Goal: Information Seeking & Learning: Compare options

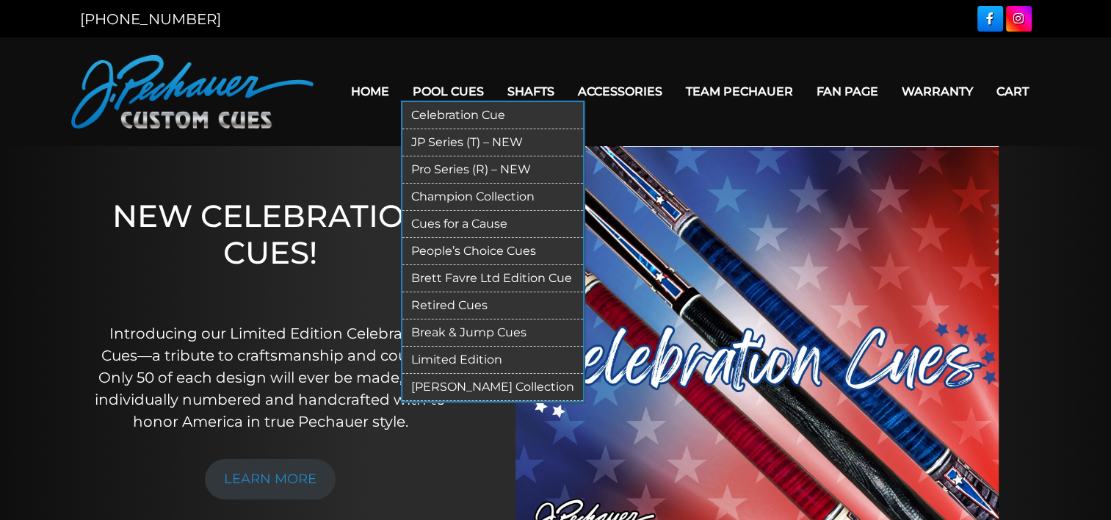
click at [454, 331] on link "Break & Jump Cues" at bounding box center [492, 332] width 181 height 27
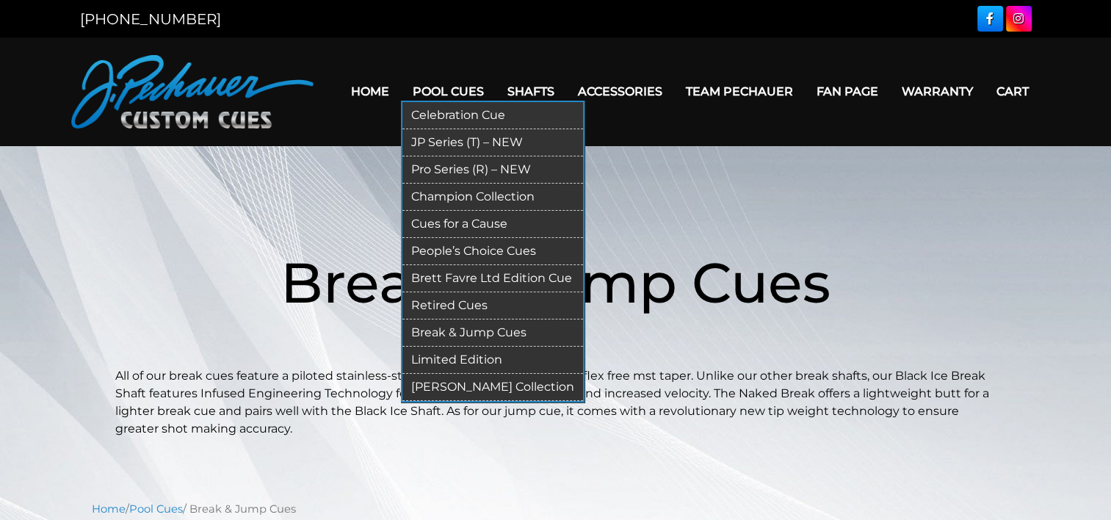
click at [446, 166] on link "Pro Series (R) – NEW" at bounding box center [492, 169] width 181 height 27
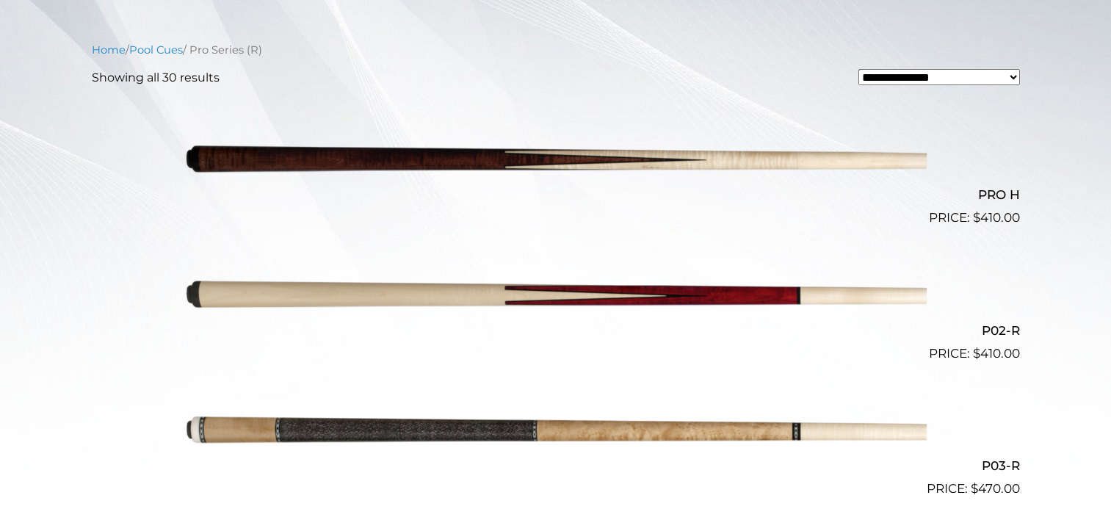
scroll to position [376, 0]
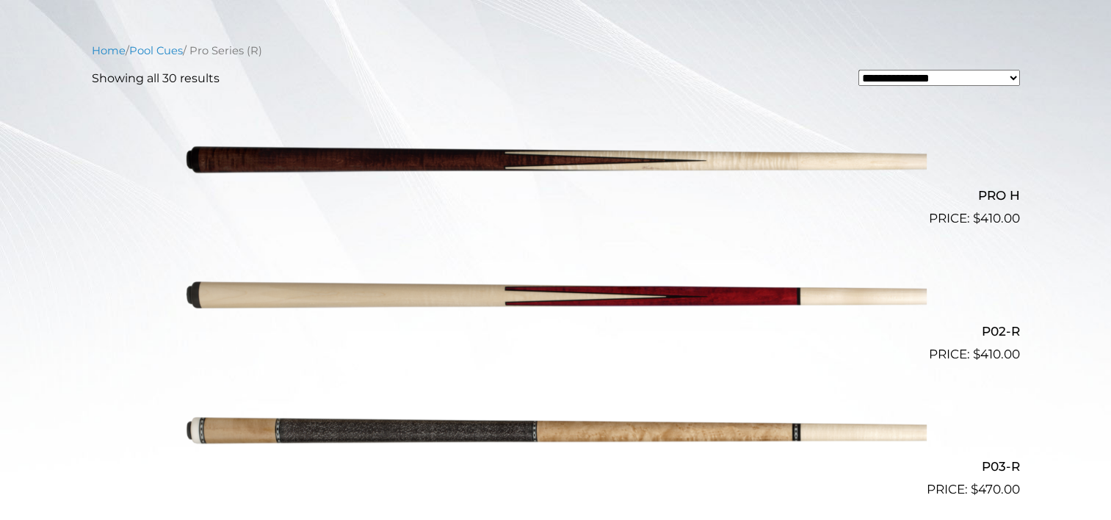
click at [573, 153] on img at bounding box center [556, 160] width 742 height 123
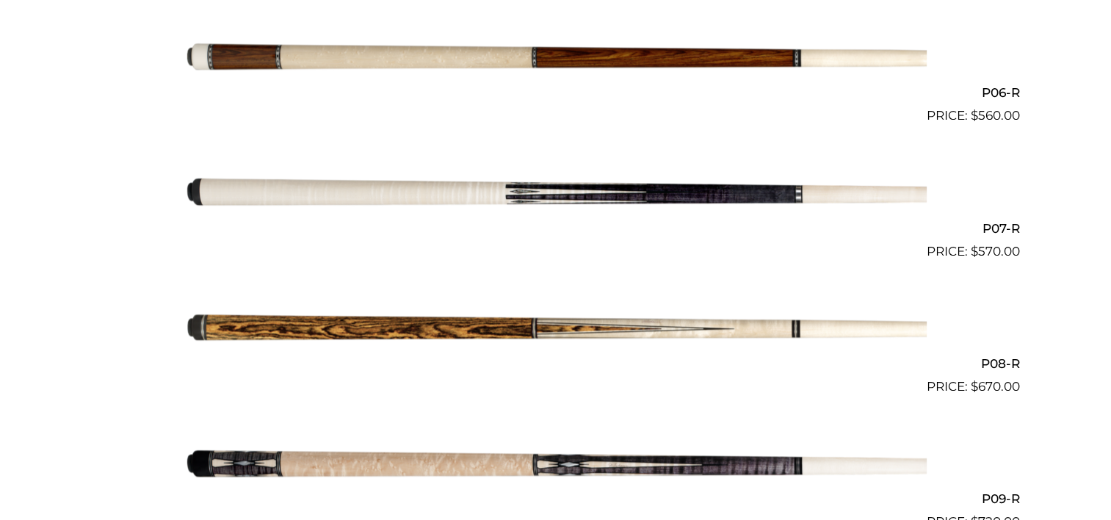
scroll to position [1157, 0]
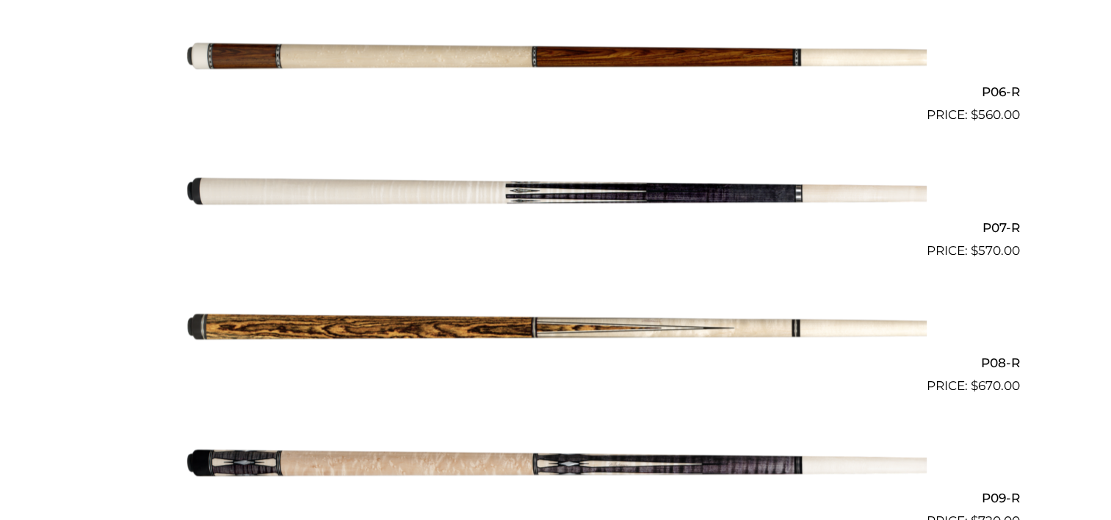
click at [623, 329] on img at bounding box center [556, 328] width 742 height 123
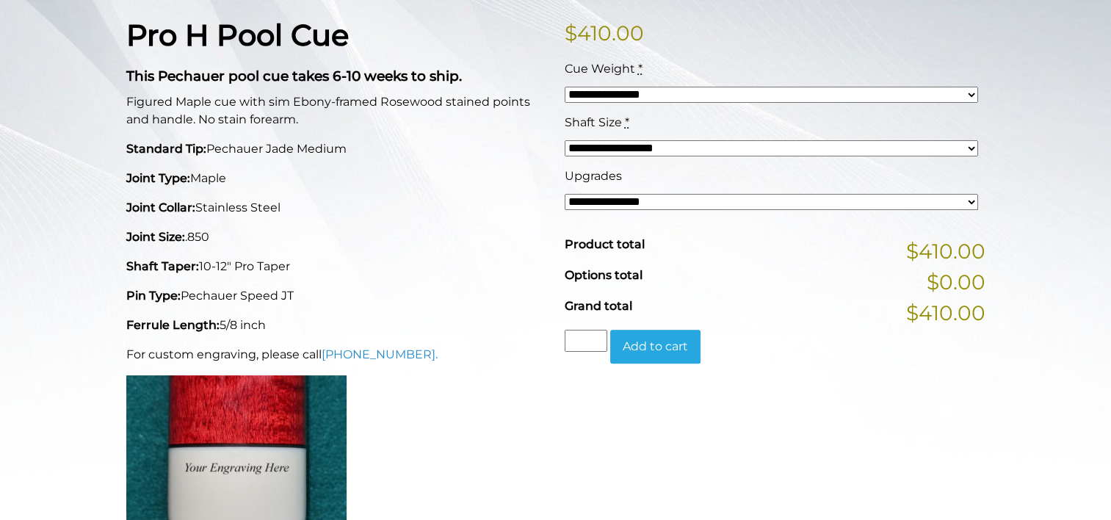
scroll to position [374, 0]
click at [588, 206] on select "**********" at bounding box center [771, 201] width 413 height 16
click at [503, 212] on p "Joint Collar: Stainless Steel" at bounding box center [336, 207] width 421 height 18
click at [593, 203] on select "**********" at bounding box center [771, 201] width 413 height 16
click at [460, 284] on div "Pro H Pool Cue This Pechauer pool cue takes 6-10 weeks to ship. Figured Maple c…" at bounding box center [337, 288] width 438 height 543
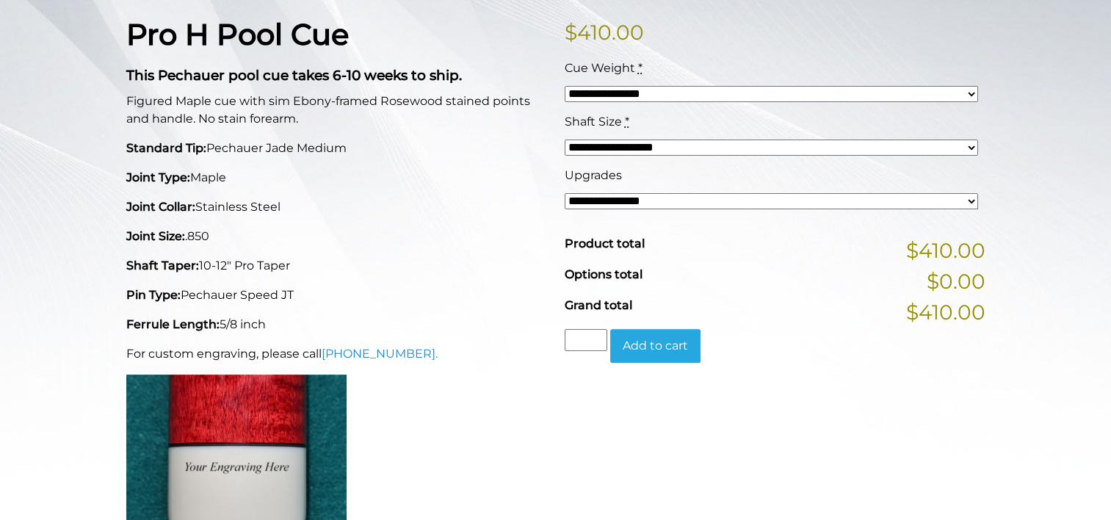
click at [460, 284] on div "Pro H Pool Cue This Pechauer pool cue takes 6-10 weeks to ship. Figured Maple c…" at bounding box center [337, 288] width 438 height 543
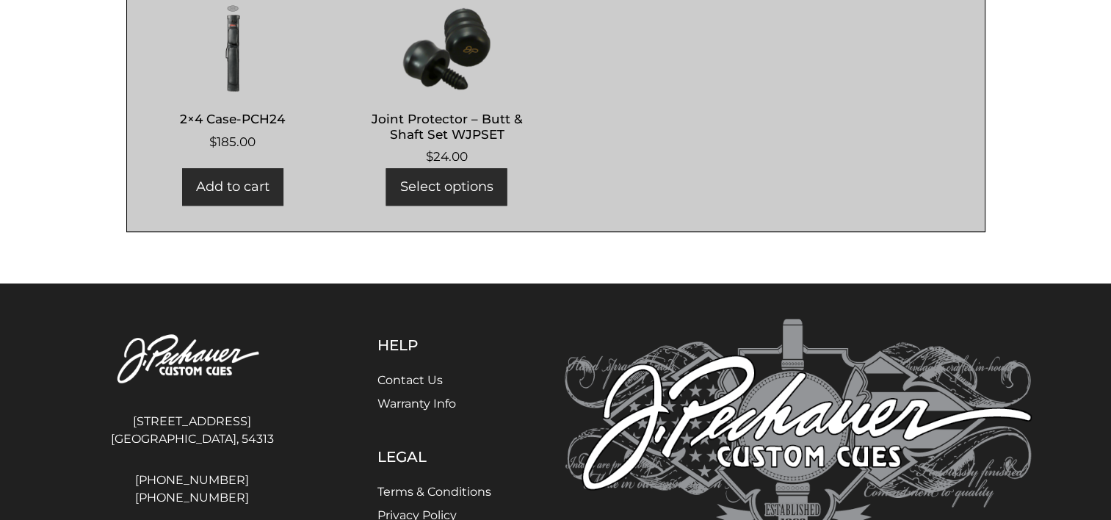
scroll to position [1099, 0]
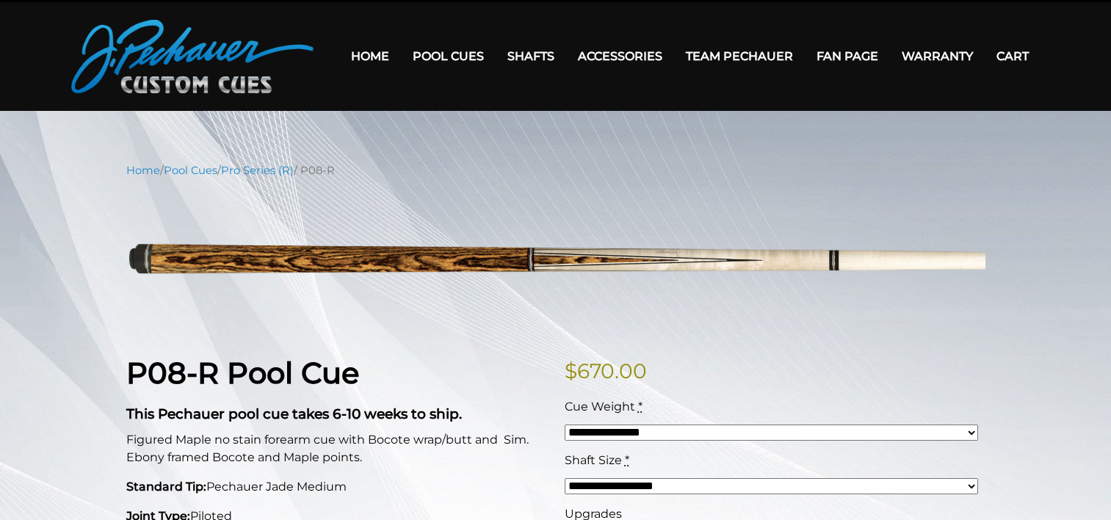
scroll to position [26, 0]
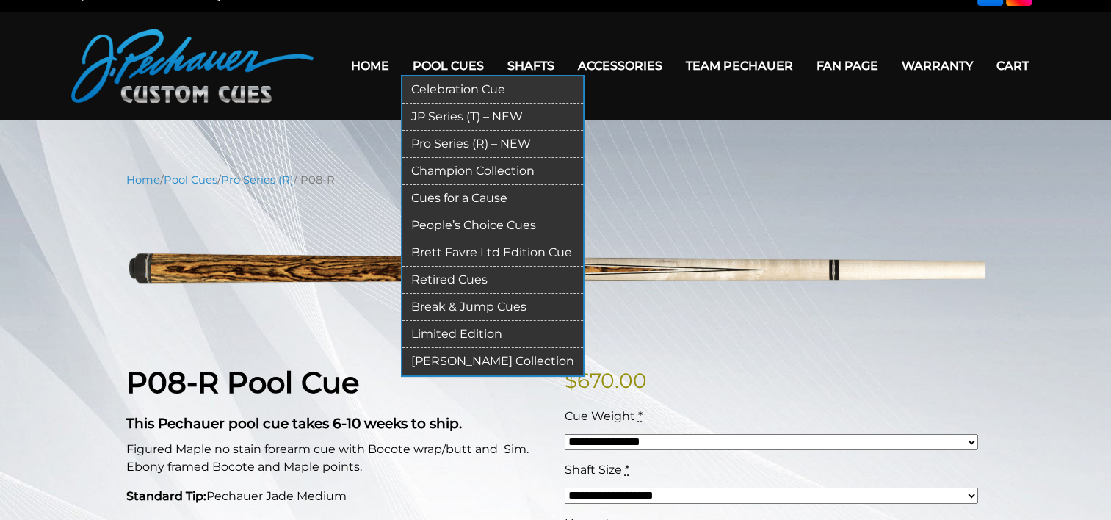
click at [446, 114] on link "JP Series (T) – NEW" at bounding box center [492, 117] width 181 height 27
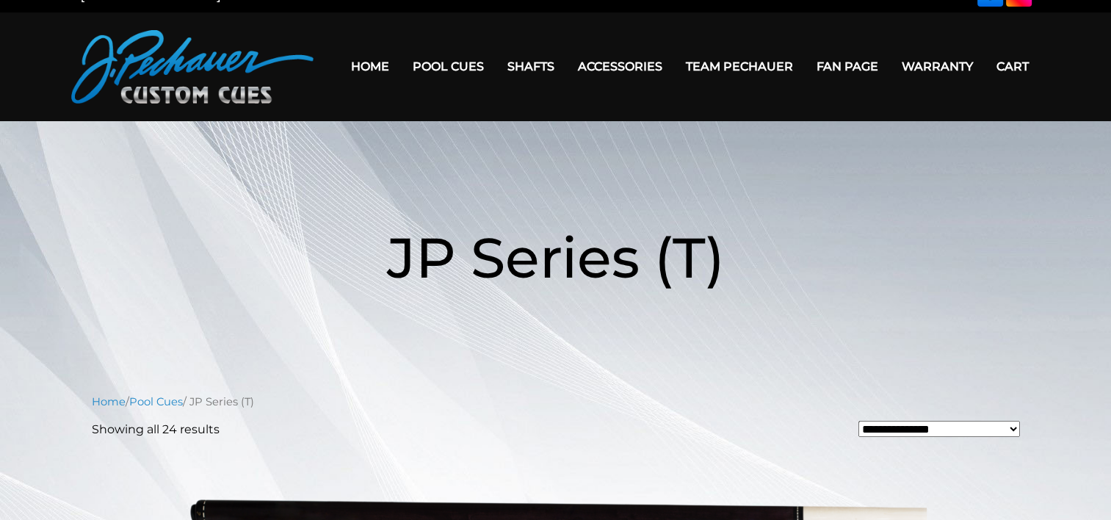
scroll to position [24, 0]
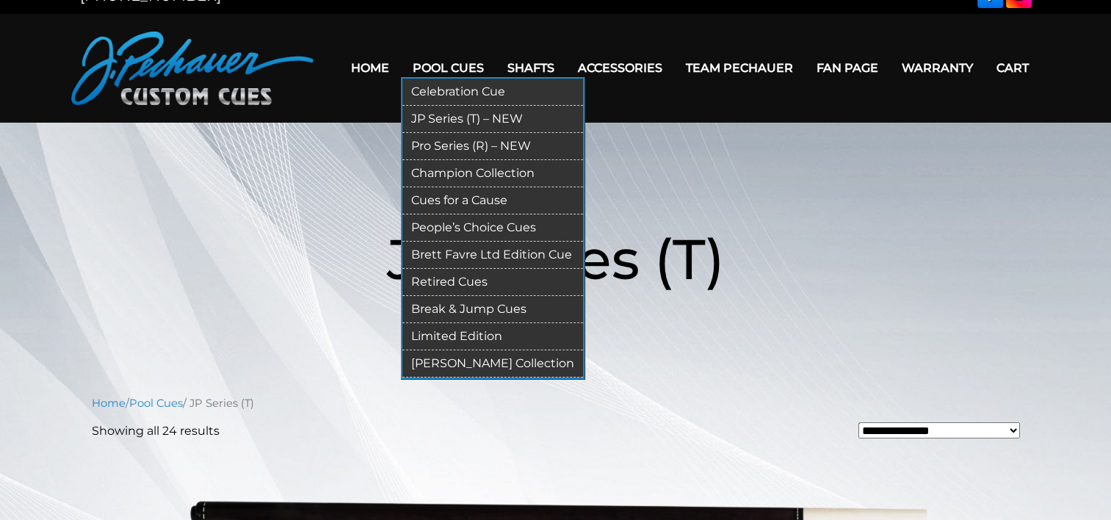
click at [447, 142] on link "Pro Series (R) – NEW" at bounding box center [492, 146] width 181 height 27
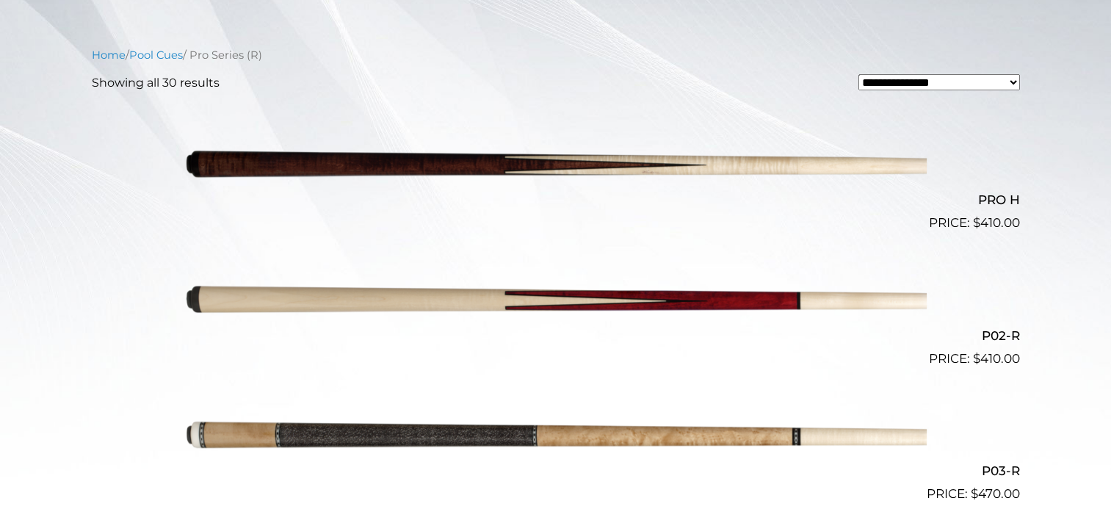
scroll to position [375, 0]
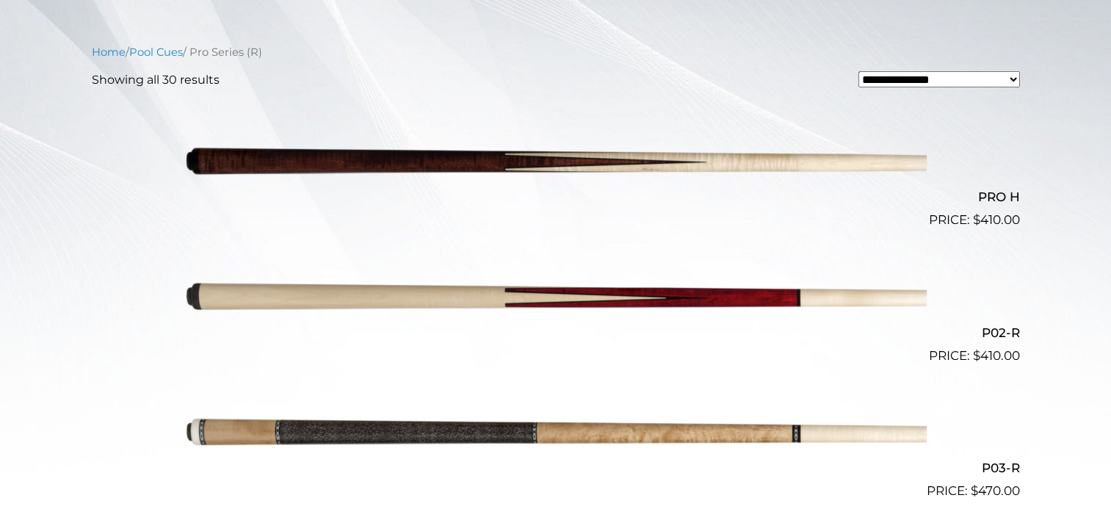
click at [442, 159] on img at bounding box center [556, 162] width 742 height 123
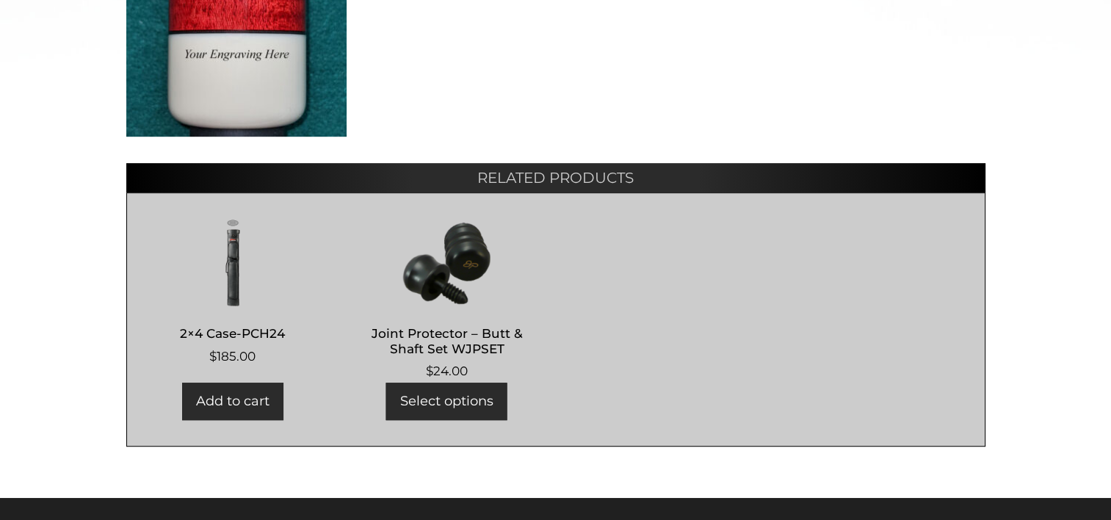
scroll to position [789, 0]
